Goal: Information Seeking & Learning: Understand process/instructions

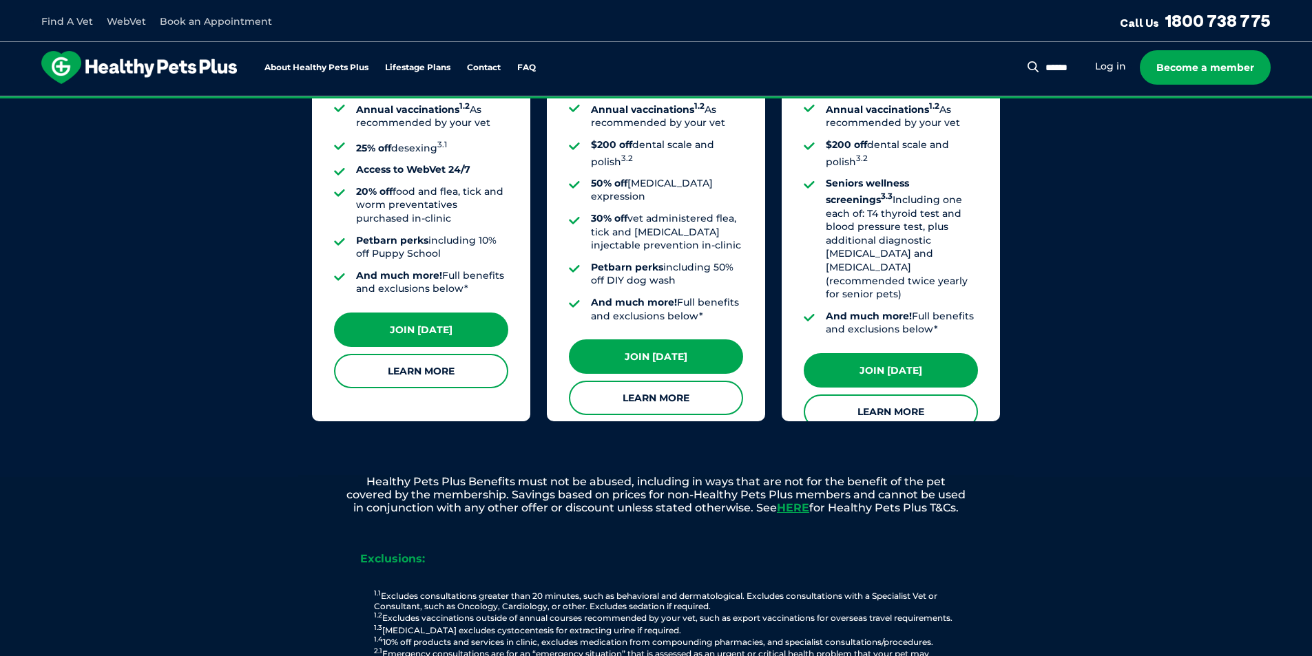
scroll to position [1377, 0]
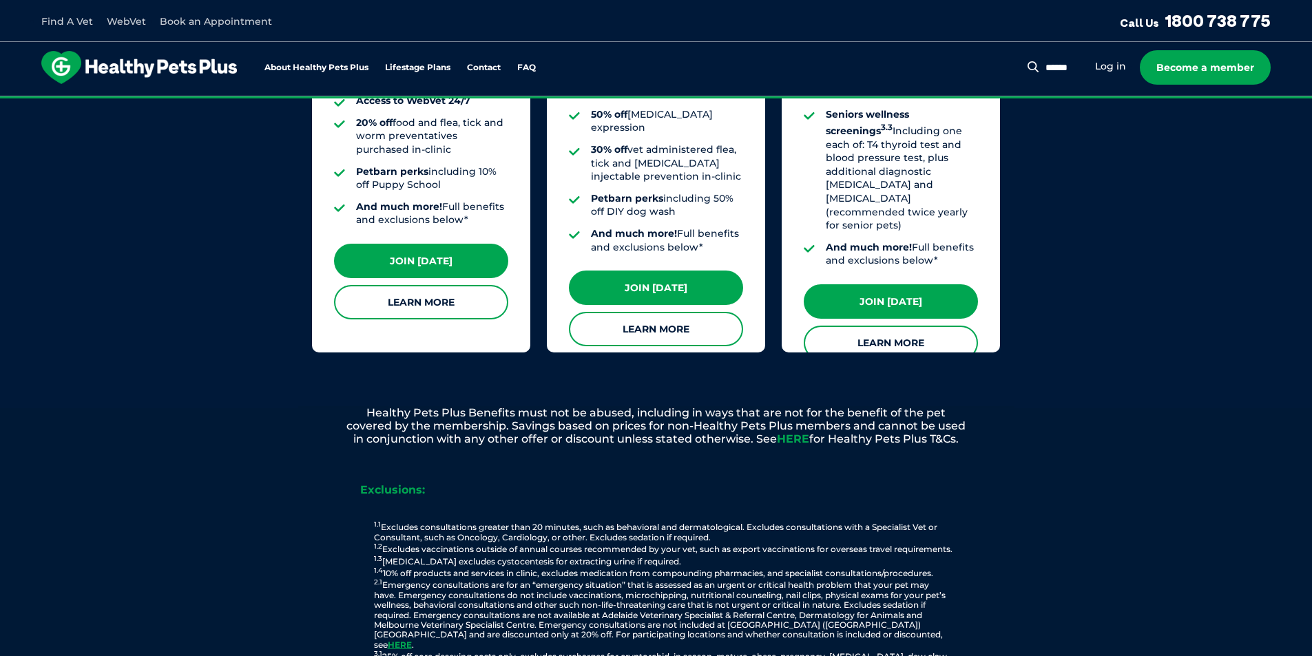
click at [790, 432] on link "HERE" at bounding box center [793, 438] width 32 height 13
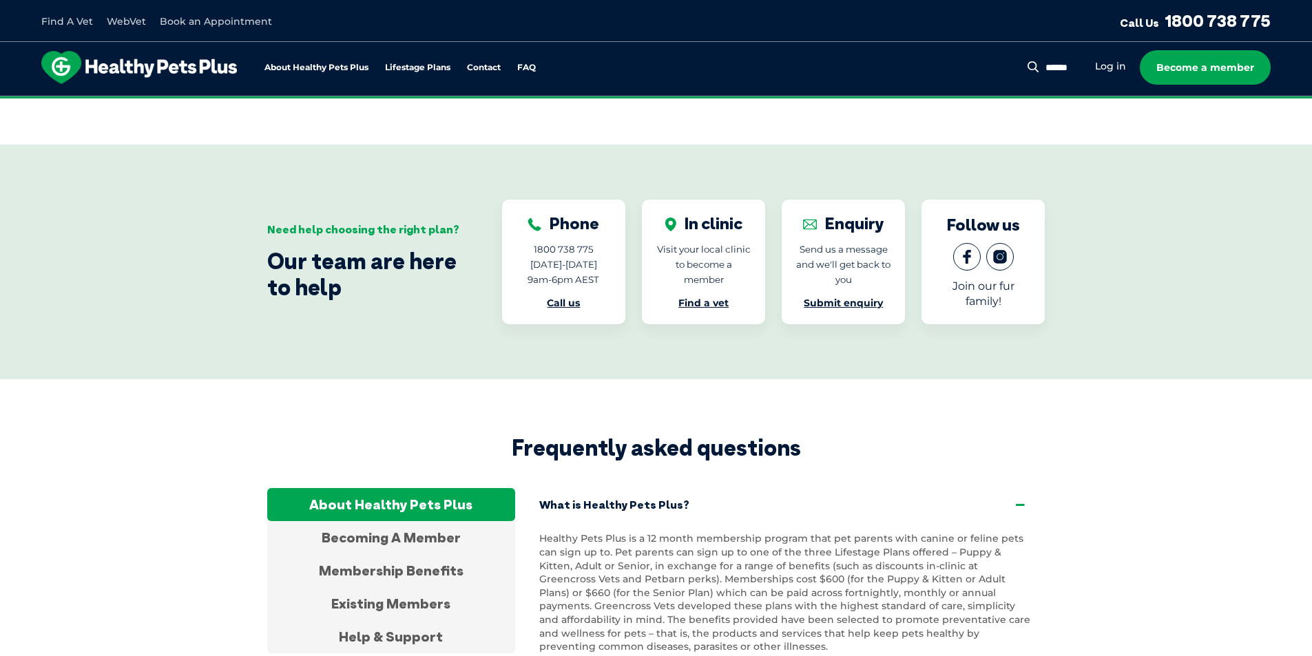
scroll to position [2410, 0]
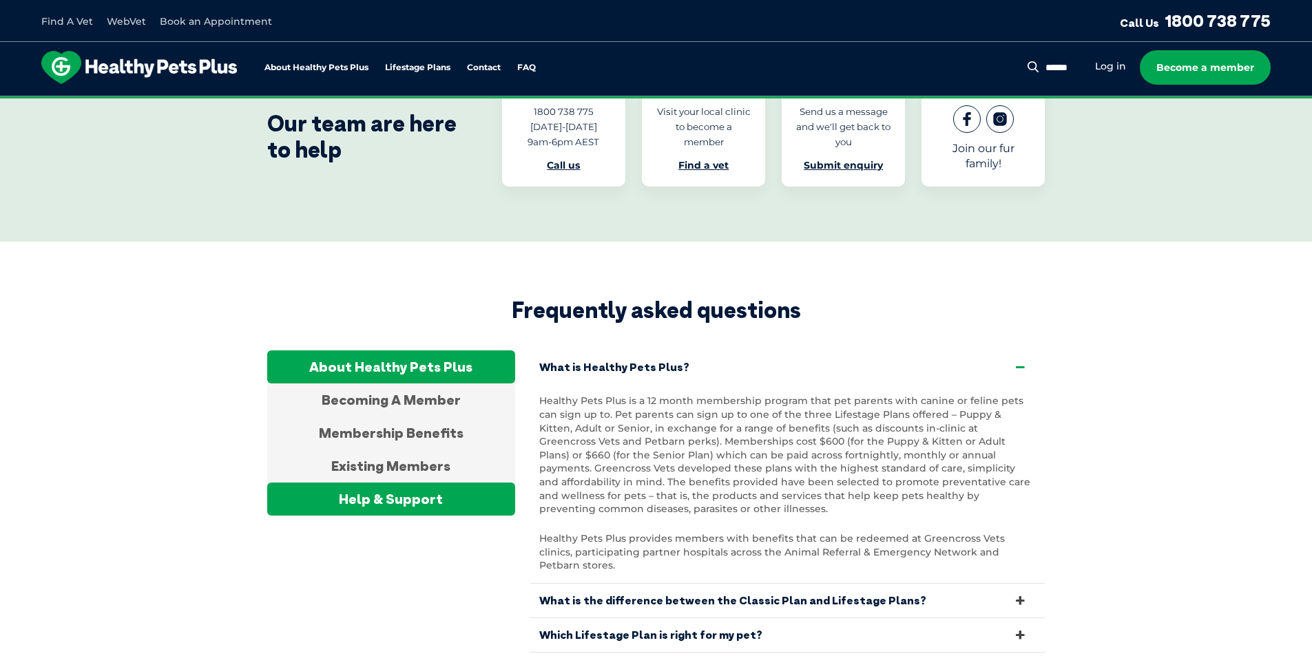
click at [348, 483] on div "Help & Support" at bounding box center [391, 499] width 248 height 33
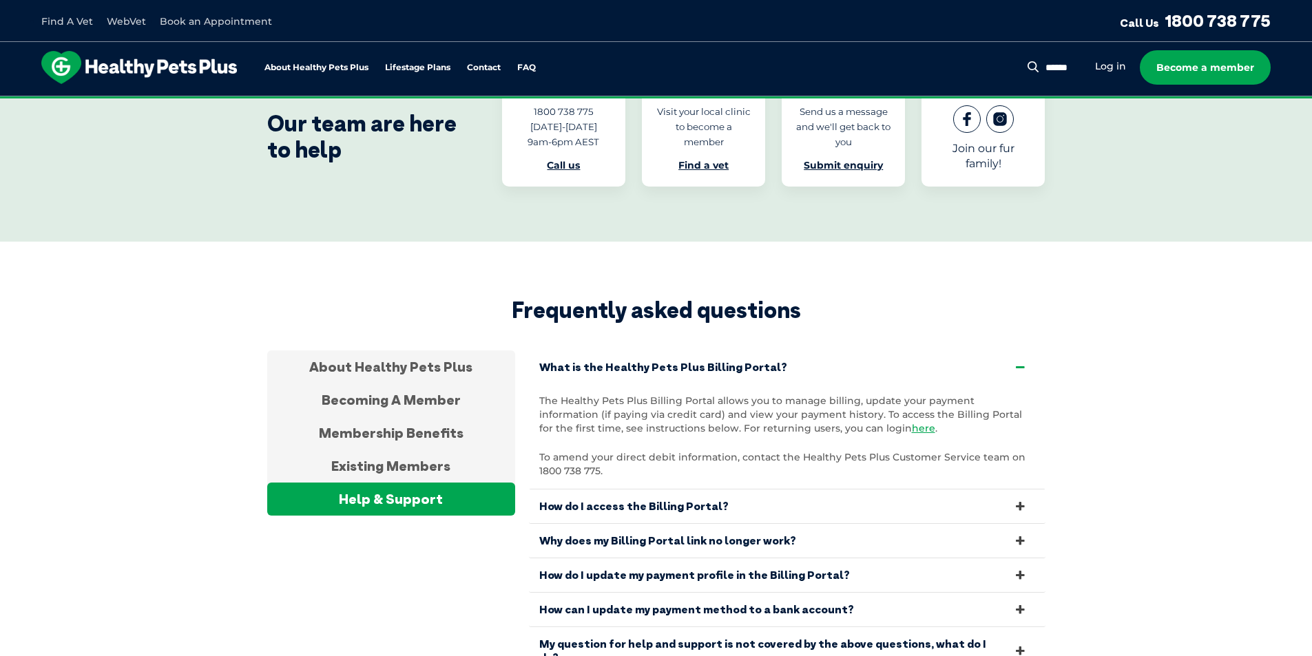
scroll to position [2479, 0]
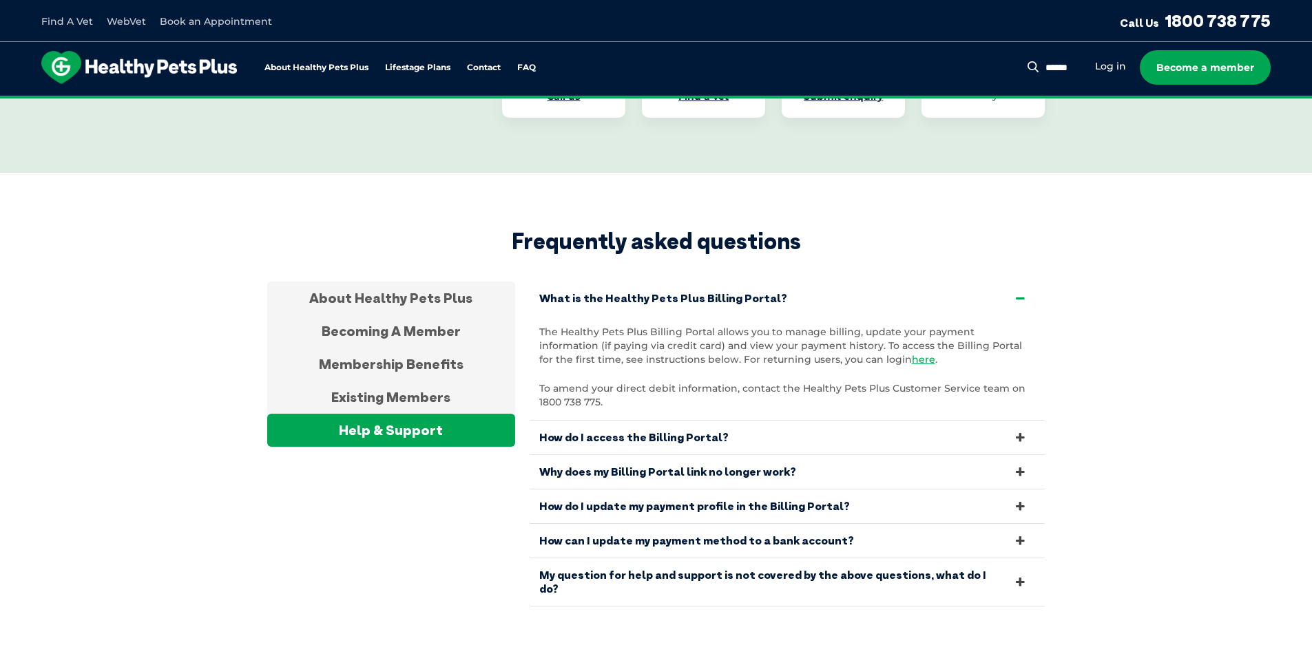
click at [868, 563] on link "My question for help and support is not covered by the above questions, what do…" at bounding box center [787, 581] width 516 height 47
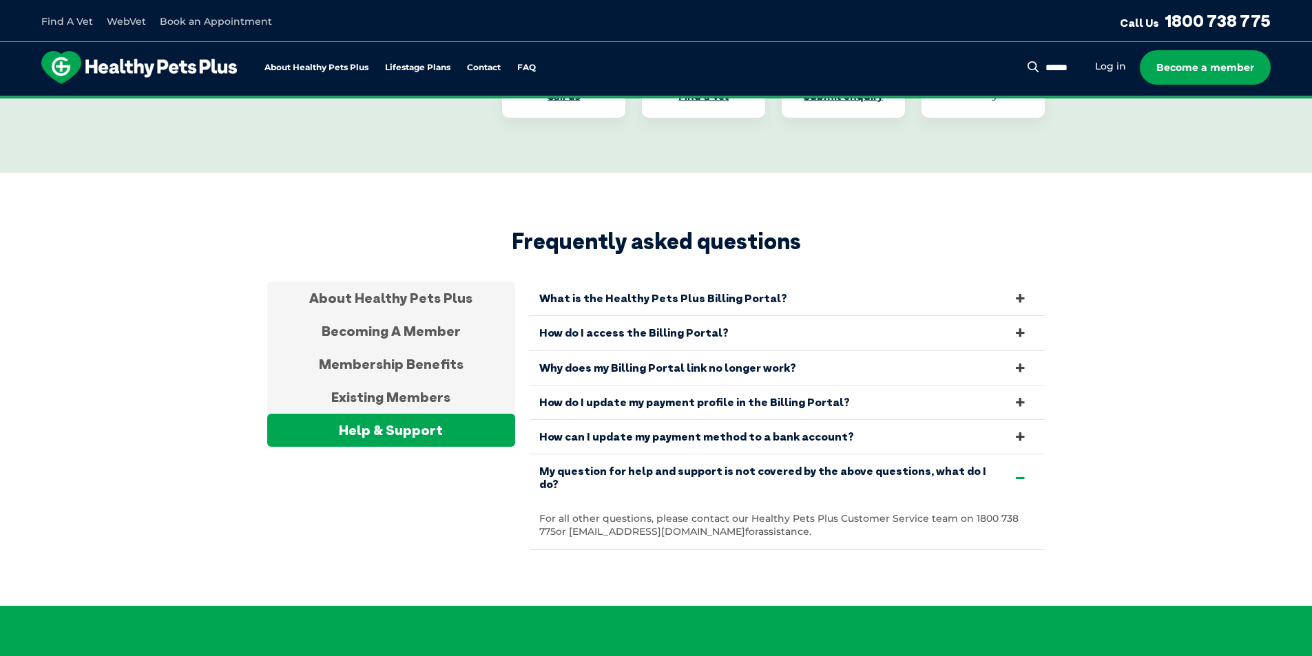
click at [721, 386] on link "How do I update my payment profile in the Billing Portal?" at bounding box center [787, 403] width 516 height 34
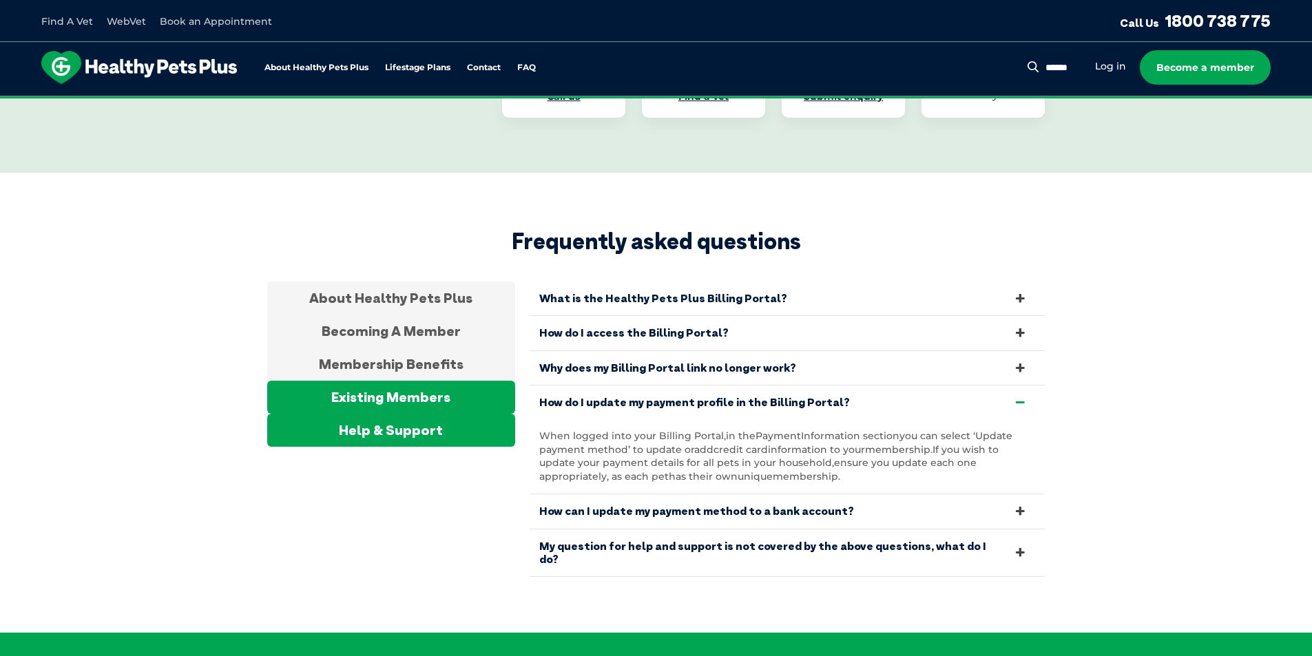
click at [392, 381] on div "Existing Members" at bounding box center [391, 397] width 248 height 33
